Goal: Task Accomplishment & Management: Manage account settings

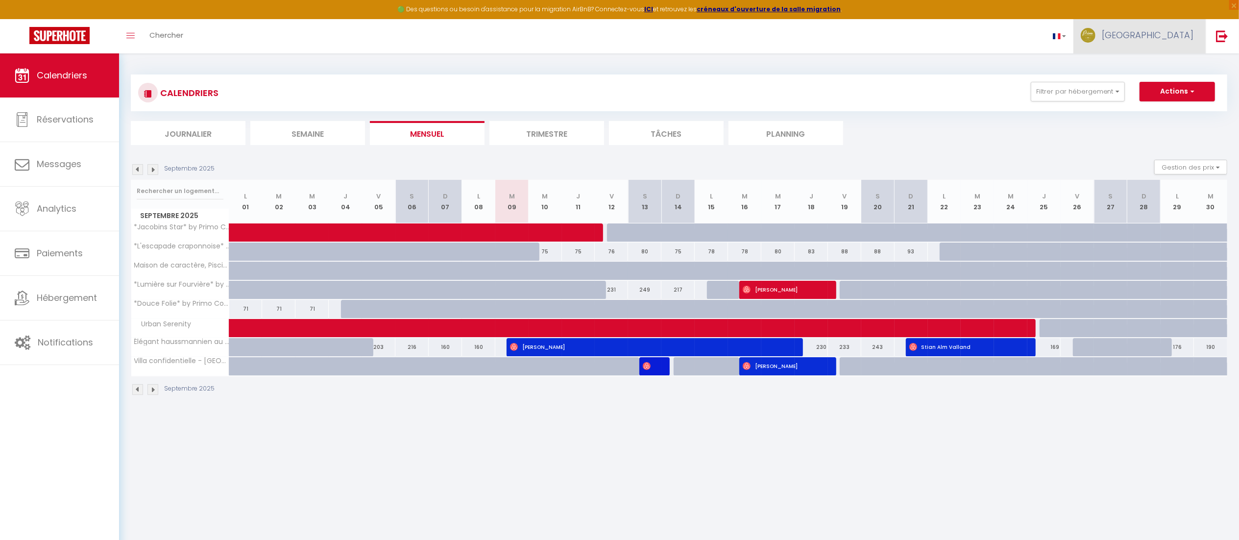
click at [1181, 39] on span "[GEOGRAPHIC_DATA]" at bounding box center [1148, 35] width 92 height 12
click at [1164, 69] on link "Paramètres" at bounding box center [1166, 68] width 72 height 17
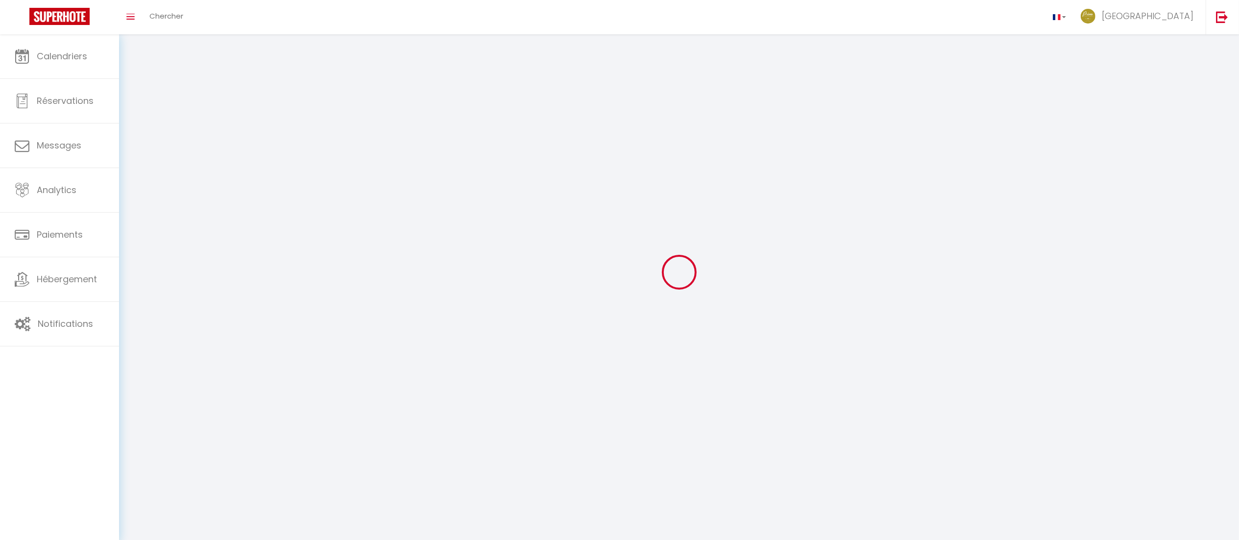
type input "[GEOGRAPHIC_DATA]"
type input "VESTA"
type input "0631447117"
type input "[STREET_ADDRESS]"
type input "69005"
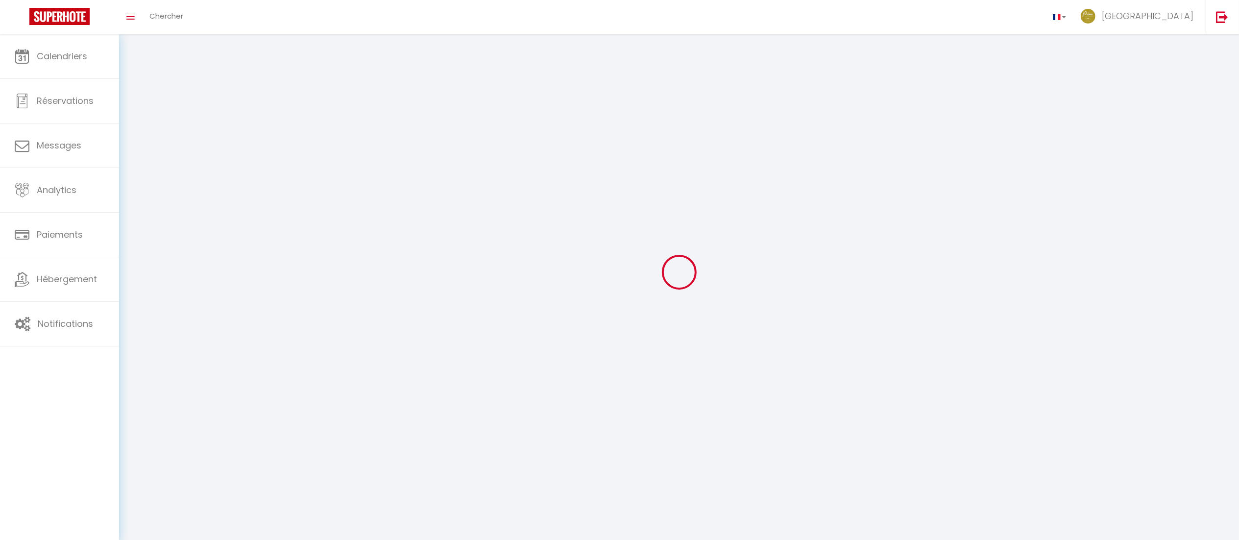
type input "[GEOGRAPHIC_DATA]"
type input "WszSs08I5f1fsyYv1ISlaLQRa"
type input "Wg4rePYoPezD2kX1feT7YTIAG"
select select "28"
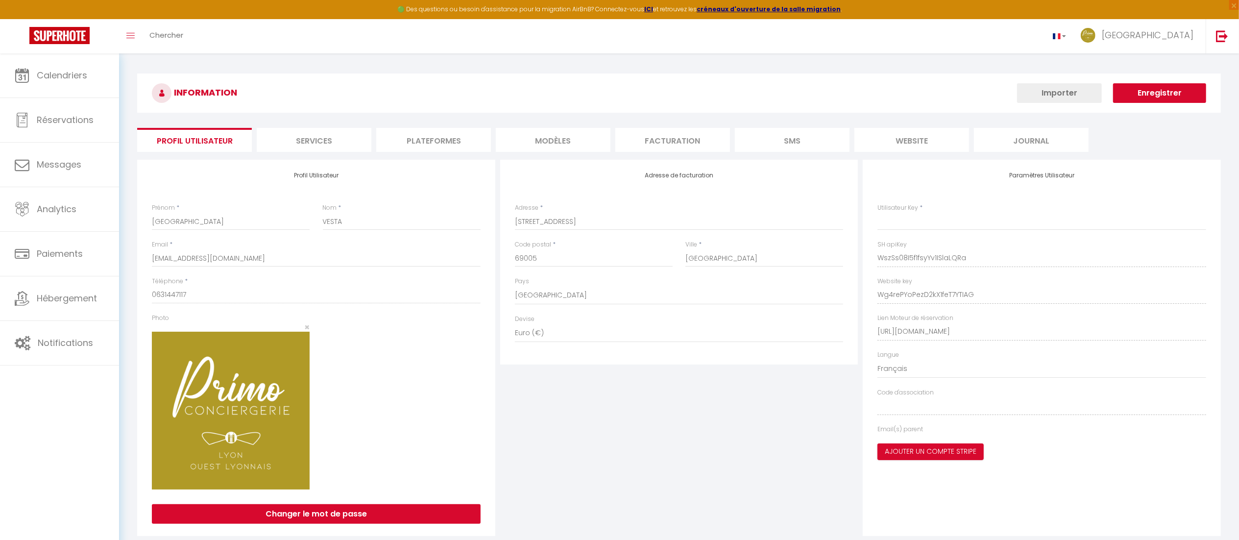
type input "WszSs08I5f1fsyYv1ISlaLQRa"
type input "Wg4rePYoPezD2kX1feT7YTIAG"
type input "[URL][DOMAIN_NAME]"
select select "fr"
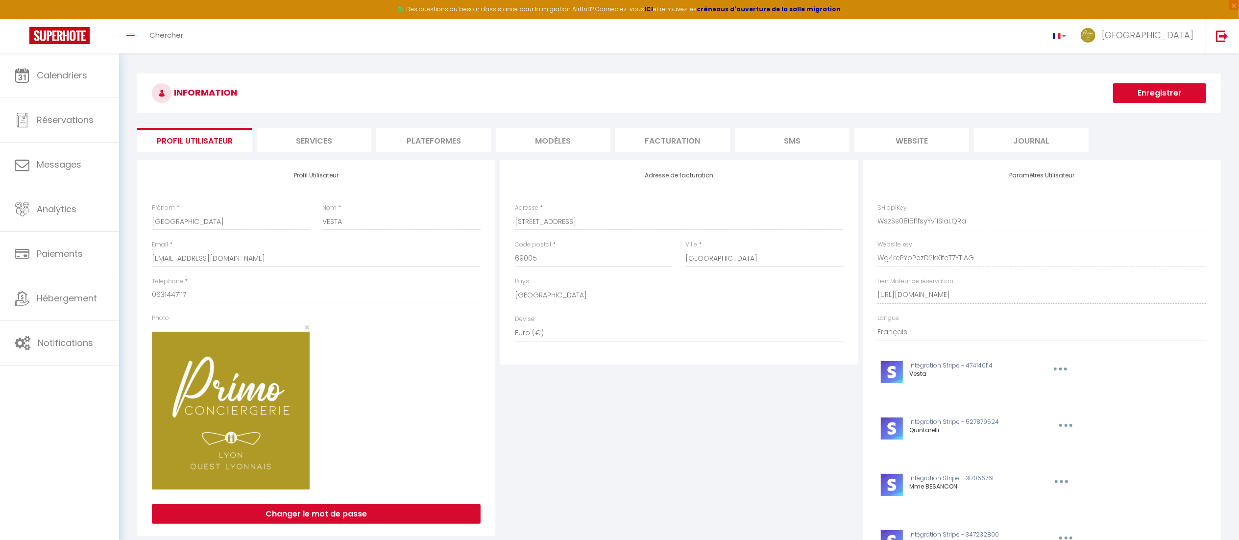
click at [451, 128] on li "Plateformes" at bounding box center [433, 140] width 115 height 24
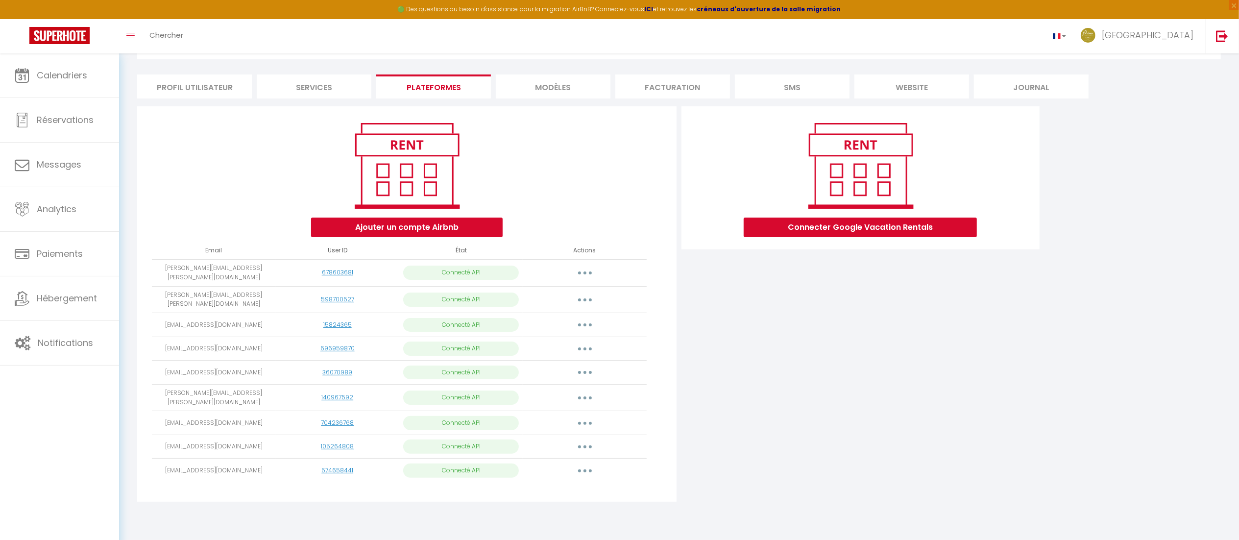
scroll to position [53, 0]
click at [54, 122] on span "Réservations" at bounding box center [65, 120] width 57 height 12
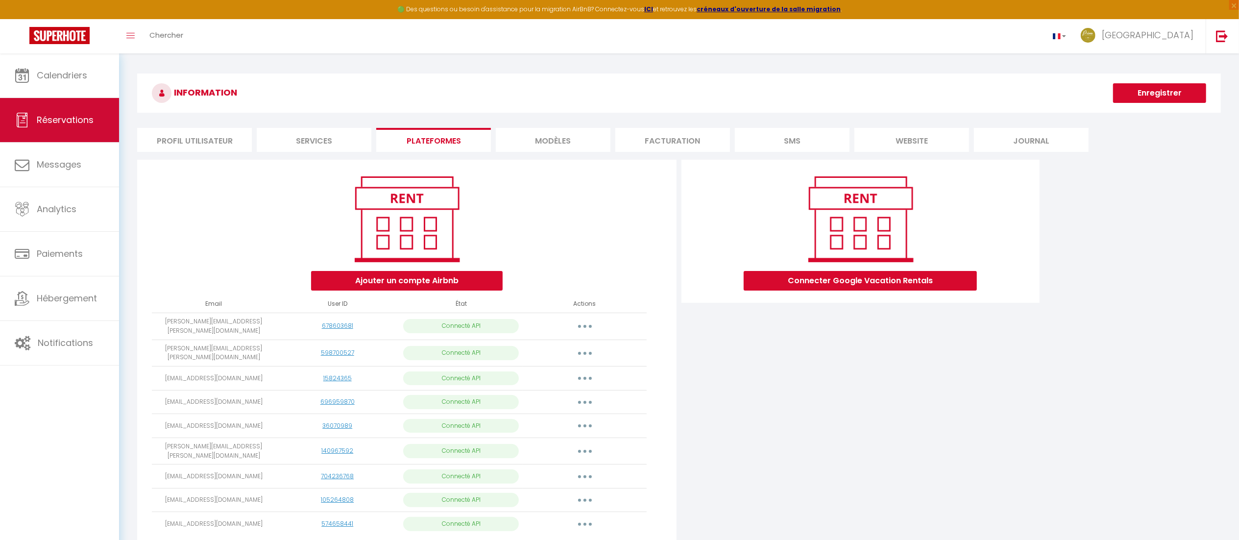
select select "not_cancelled"
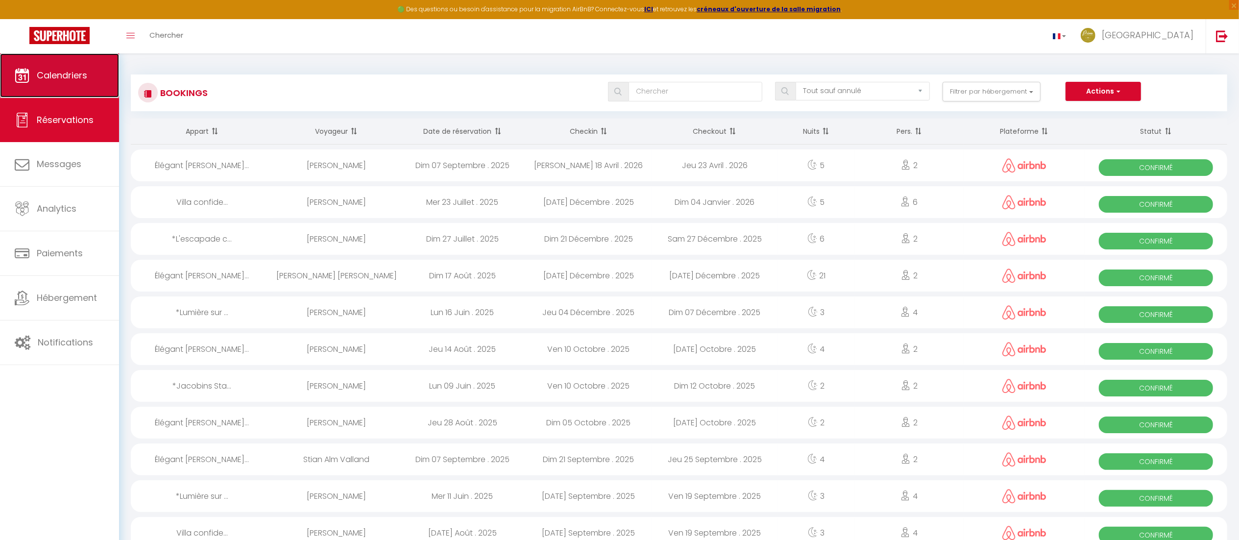
click at [25, 79] on icon at bounding box center [22, 75] width 15 height 15
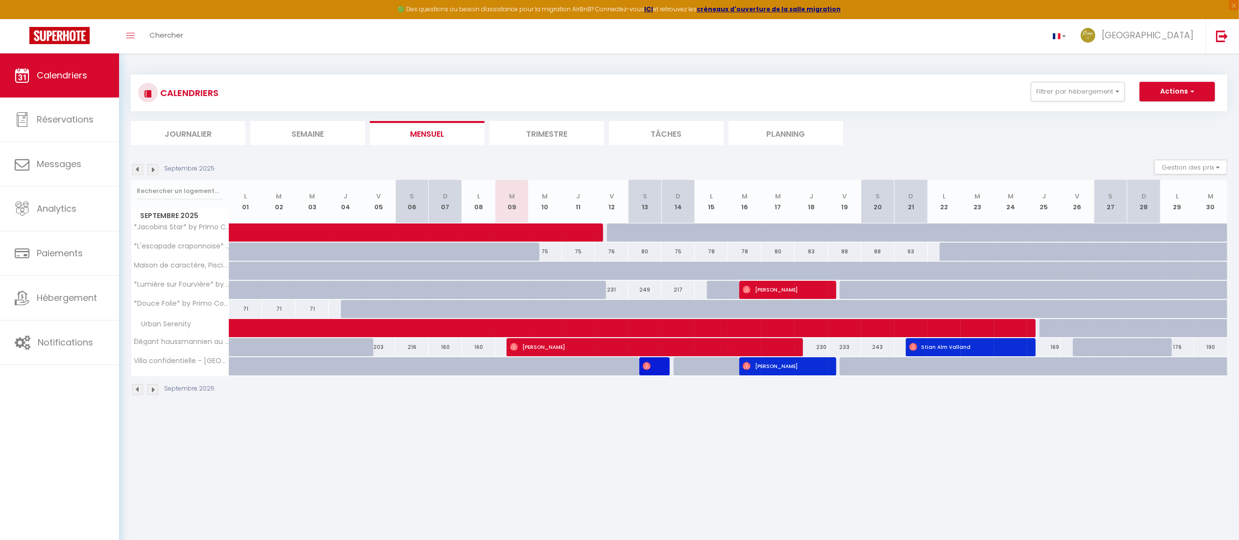
click at [153, 170] on img at bounding box center [152, 169] width 11 height 11
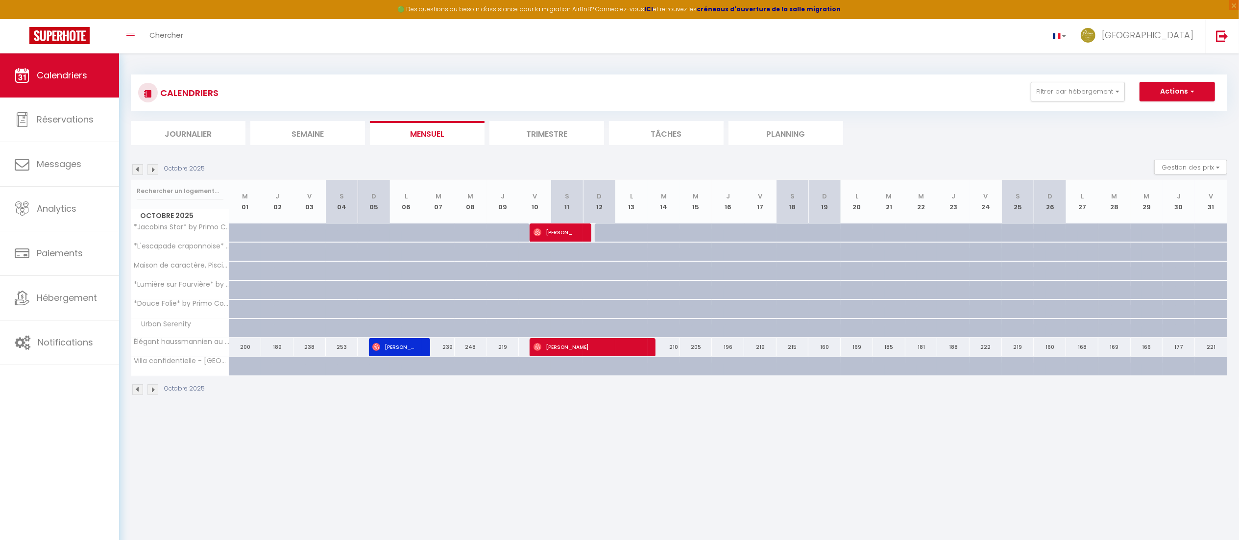
click at [138, 168] on img at bounding box center [137, 169] width 11 height 11
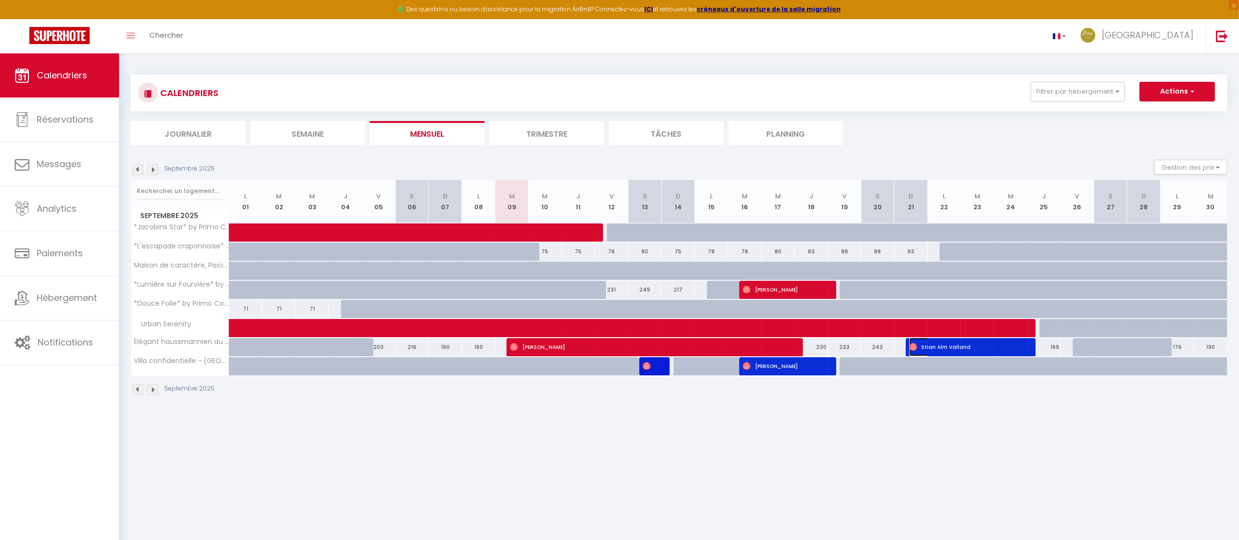
click at [947, 353] on span "Stian Alm Valland" at bounding box center [964, 346] width 111 height 19
select select "OK"
select select "1"
select select "0"
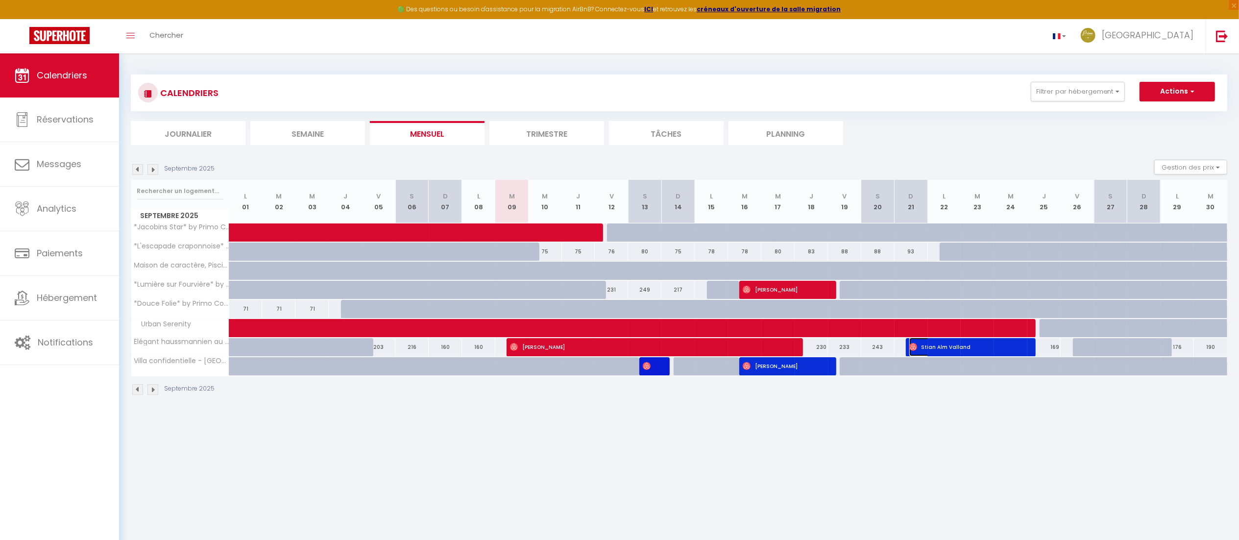
select select "1"
select select
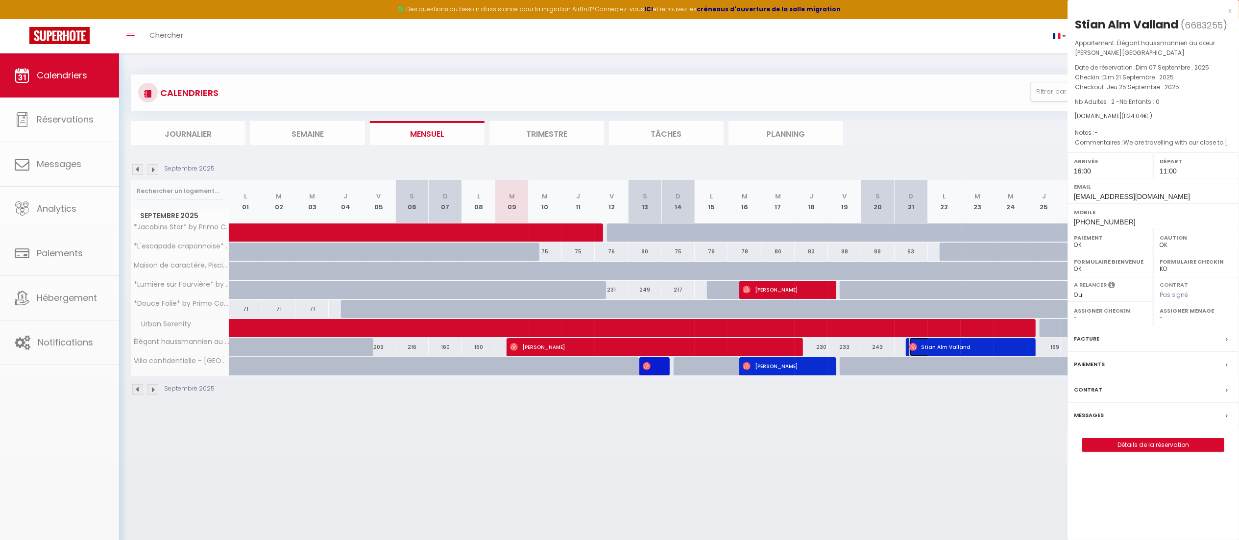
select select "41877"
select select "37858"
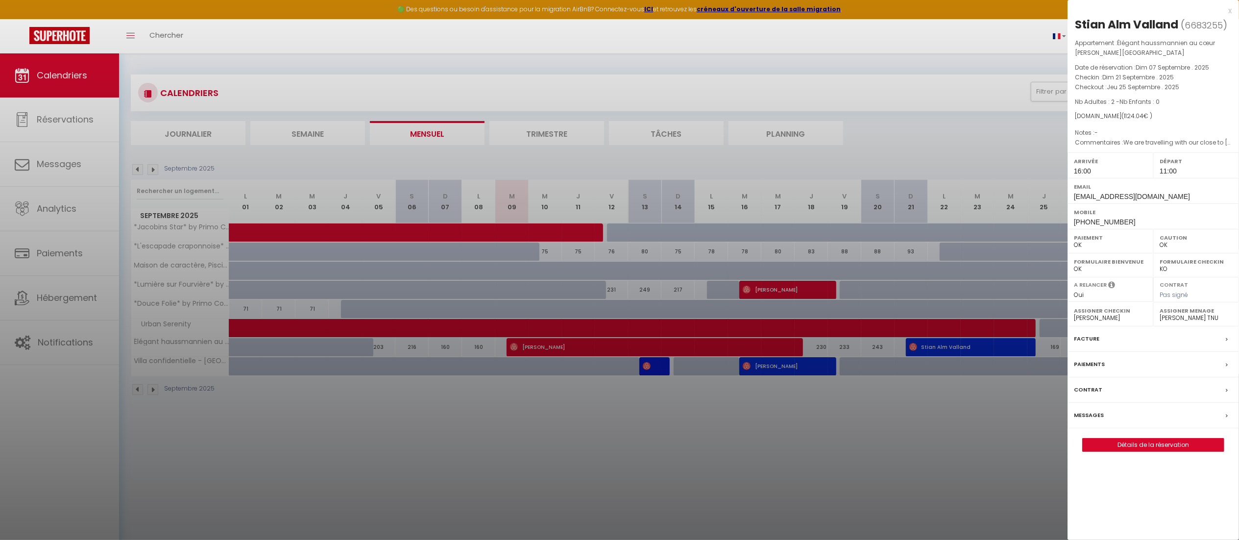
click at [1231, 12] on div "x" at bounding box center [1149, 11] width 164 height 12
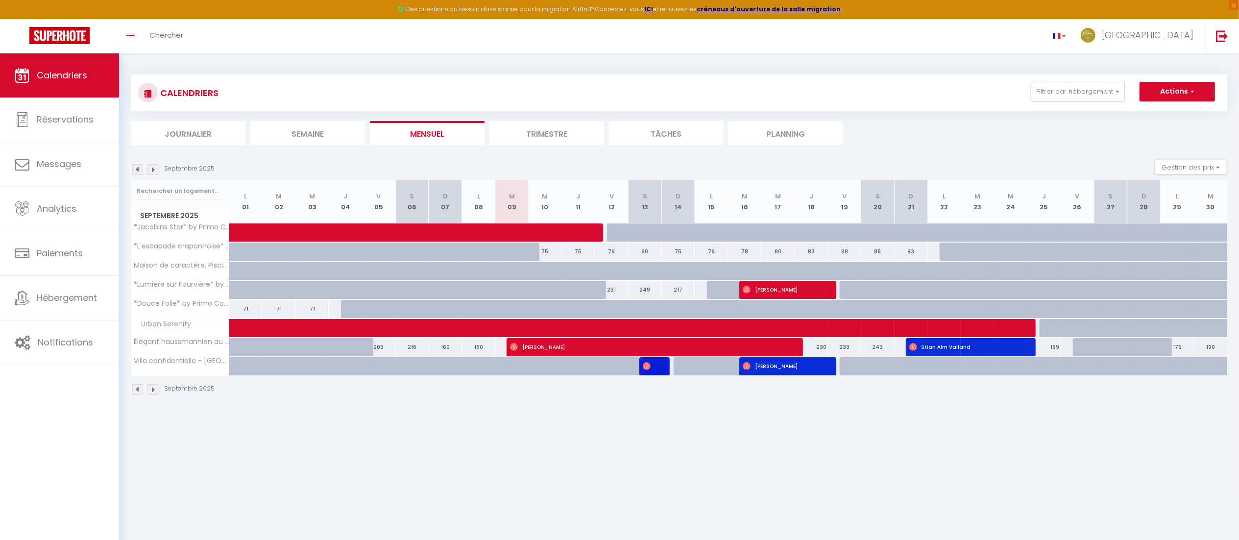
click at [780, 452] on body "🟢 Des questions ou besoin d'assistance pour la migration AirBnB? Connectez-vous…" at bounding box center [619, 323] width 1239 height 540
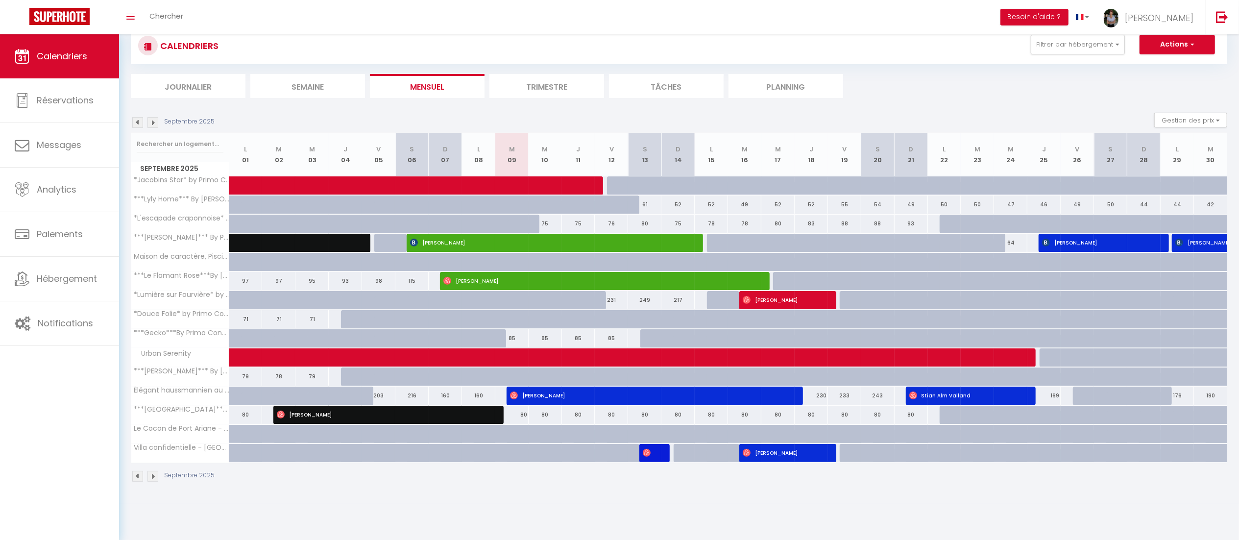
scroll to position [28, 0]
